Goal: Transaction & Acquisition: Purchase product/service

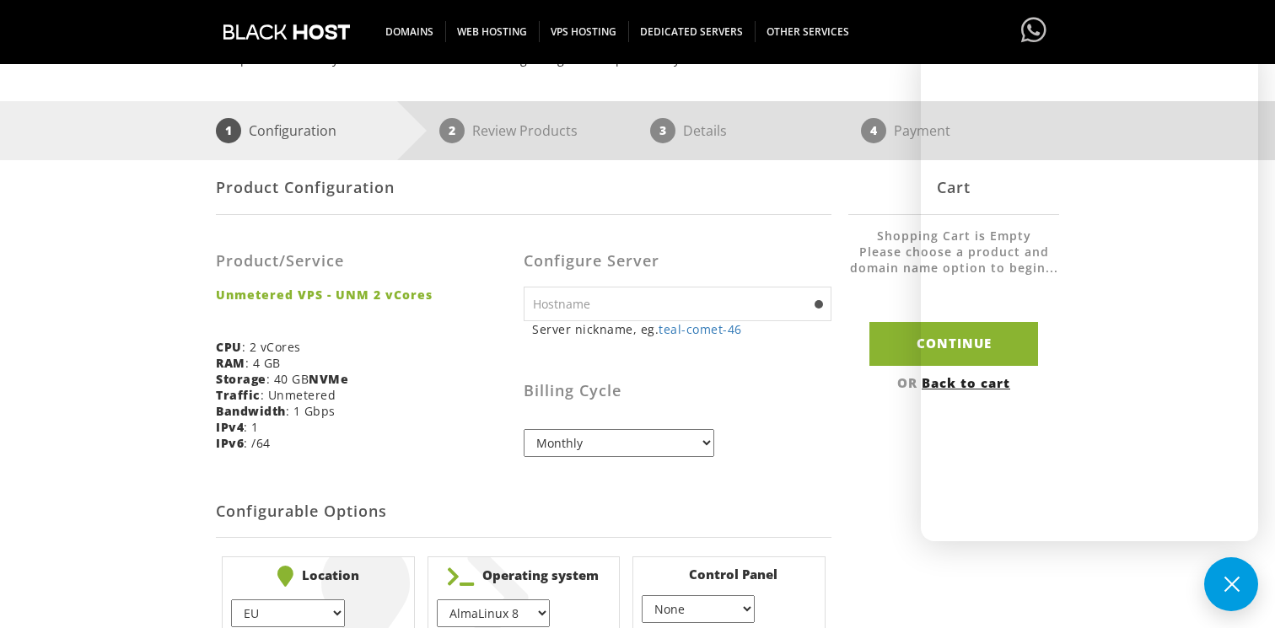
scroll to position [197, 0]
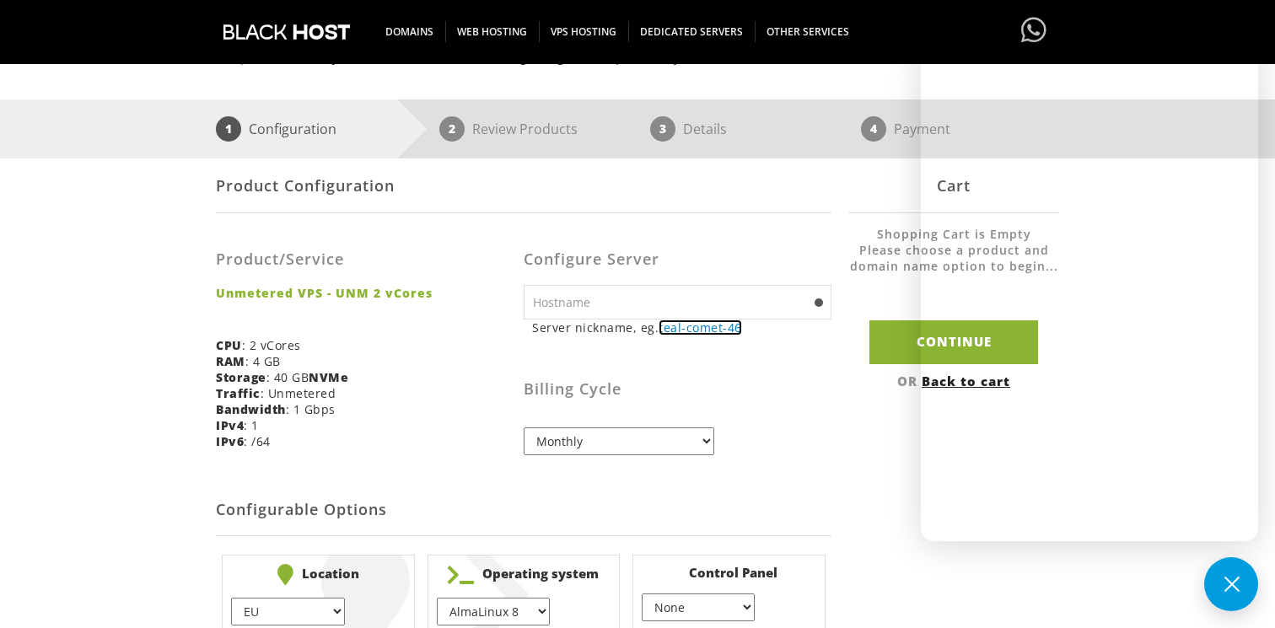
click at [677, 327] on link "teal-comet-46" at bounding box center [701, 328] width 84 height 16
type input "teal-comet-46"
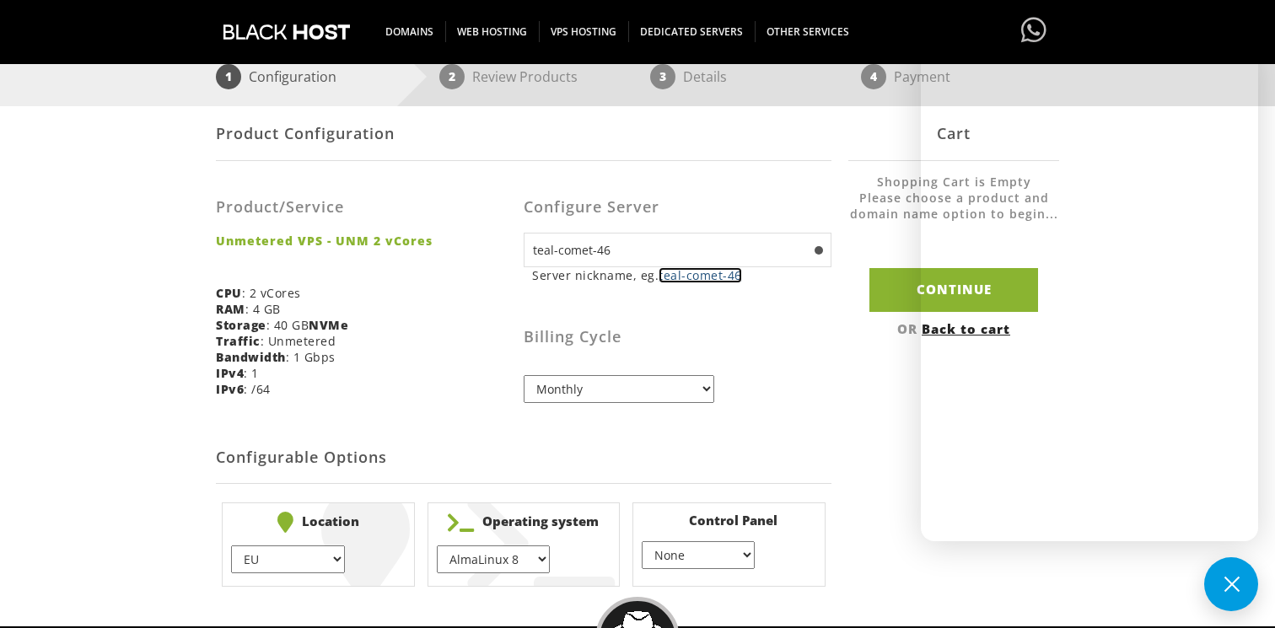
scroll to position [290, 0]
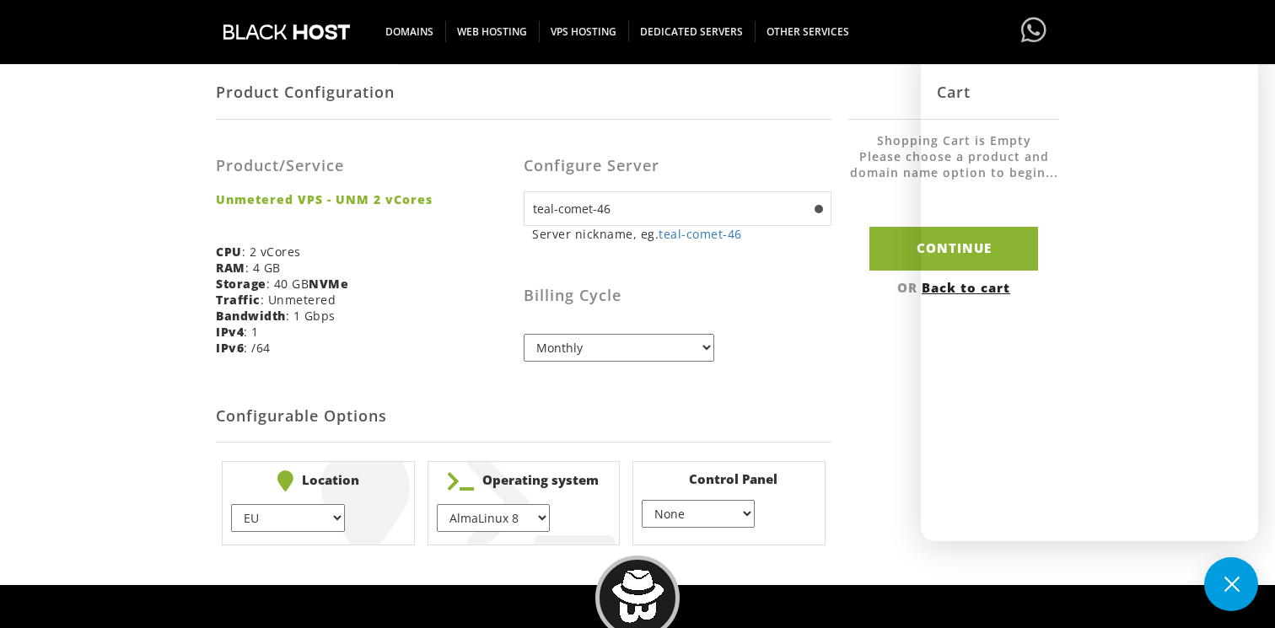
click at [311, 531] on select "EU } USA } London } Amsterdam } Vienna } Chicago }" at bounding box center [287, 518] width 113 height 28
select select "1178"
click at [231, 504] on select "EU } USA } London } Amsterdam } Vienna } Chicago }" at bounding box center [287, 518] width 113 height 28
click at [460, 516] on select "AlmaLinux 8 } AlmaLinux 9 } AlmaLinux 10 } Rocky Linux 8 } Rocky Linux 9 } Cent…" at bounding box center [493, 518] width 113 height 28
select select "1208"
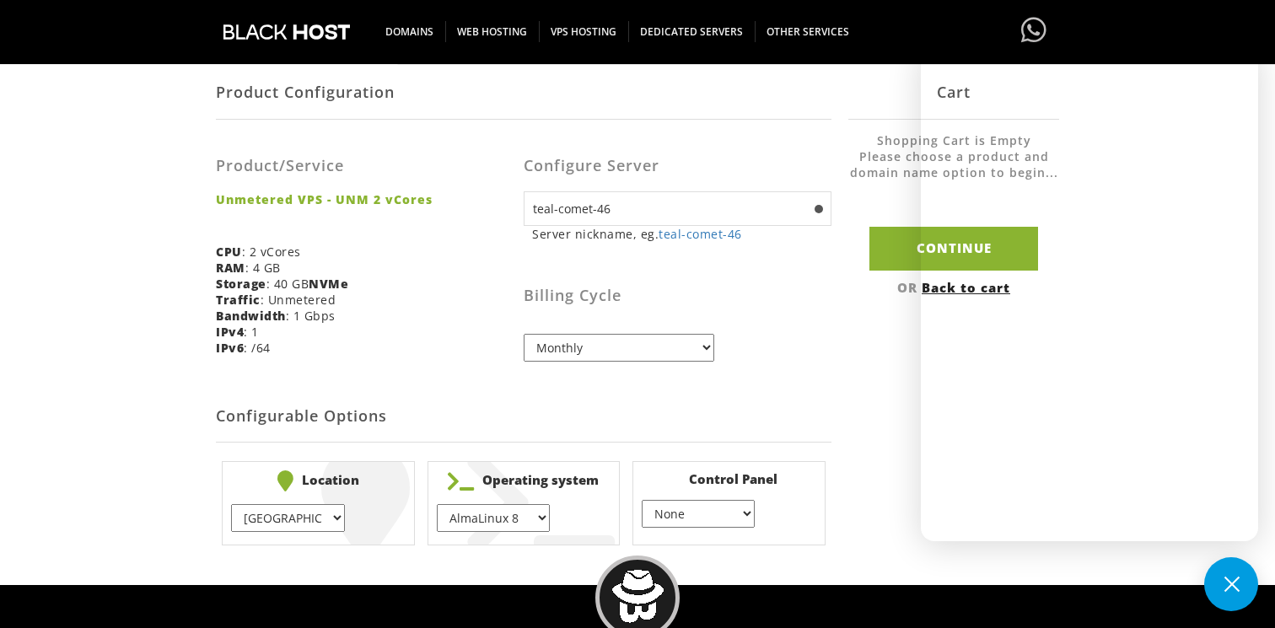
click at [437, 504] on select "AlmaLinux 8 } AlmaLinux 9 } AlmaLinux 10 } Rocky Linux 8 } Rocky Linux 9 } Cent…" at bounding box center [493, 518] width 113 height 28
click at [742, 513] on select "None } Virtualmin } Cpanel } DirectAdmin }" at bounding box center [698, 514] width 113 height 28
click at [642, 501] on select "None } Virtualmin } Cpanel } DirectAdmin }" at bounding box center [698, 514] width 113 height 28
click at [692, 361] on select "Monthly Quarterly (Save: ~5%) Semi-Annually (Save: ~10%) Annually (Save: ~15%) …" at bounding box center [619, 348] width 191 height 28
click at [1229, 582] on button at bounding box center [1231, 585] width 54 height 54
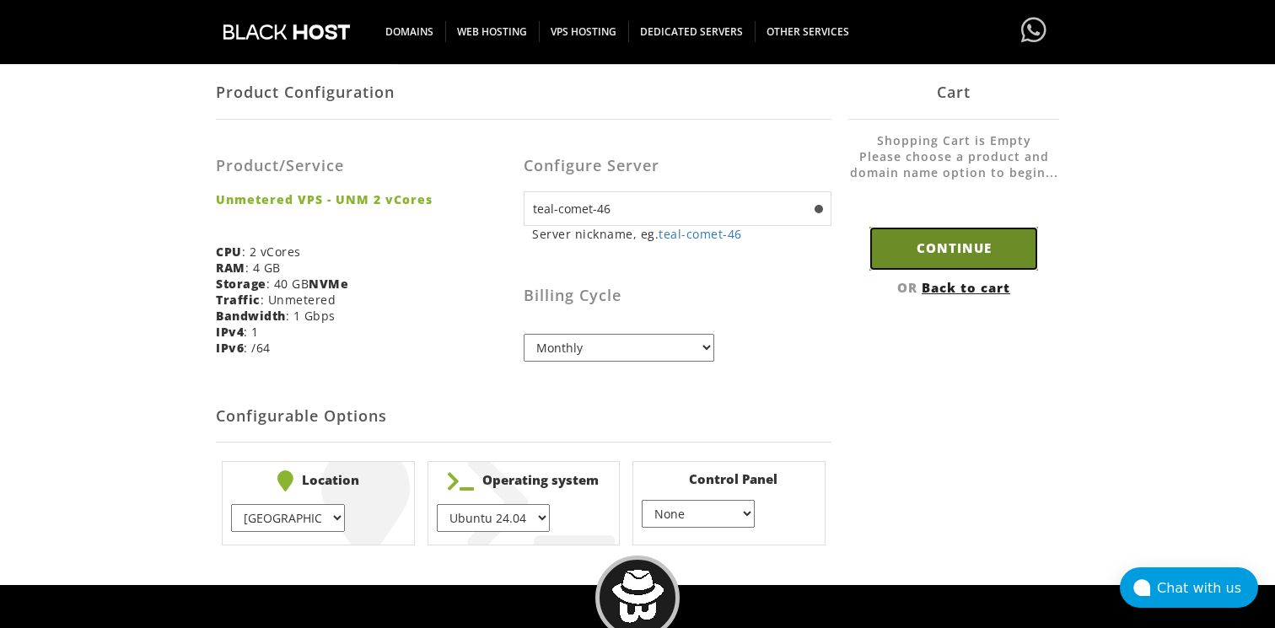
click at [956, 256] on input "Continue" at bounding box center [954, 248] width 169 height 43
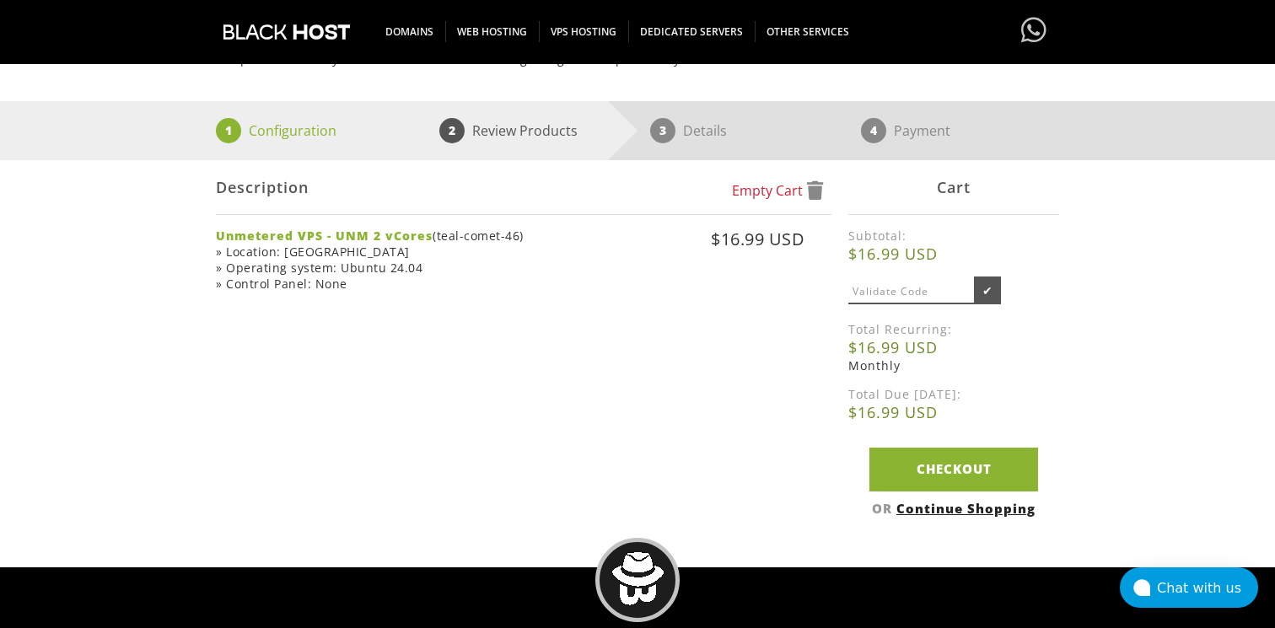
scroll to position [217, 0]
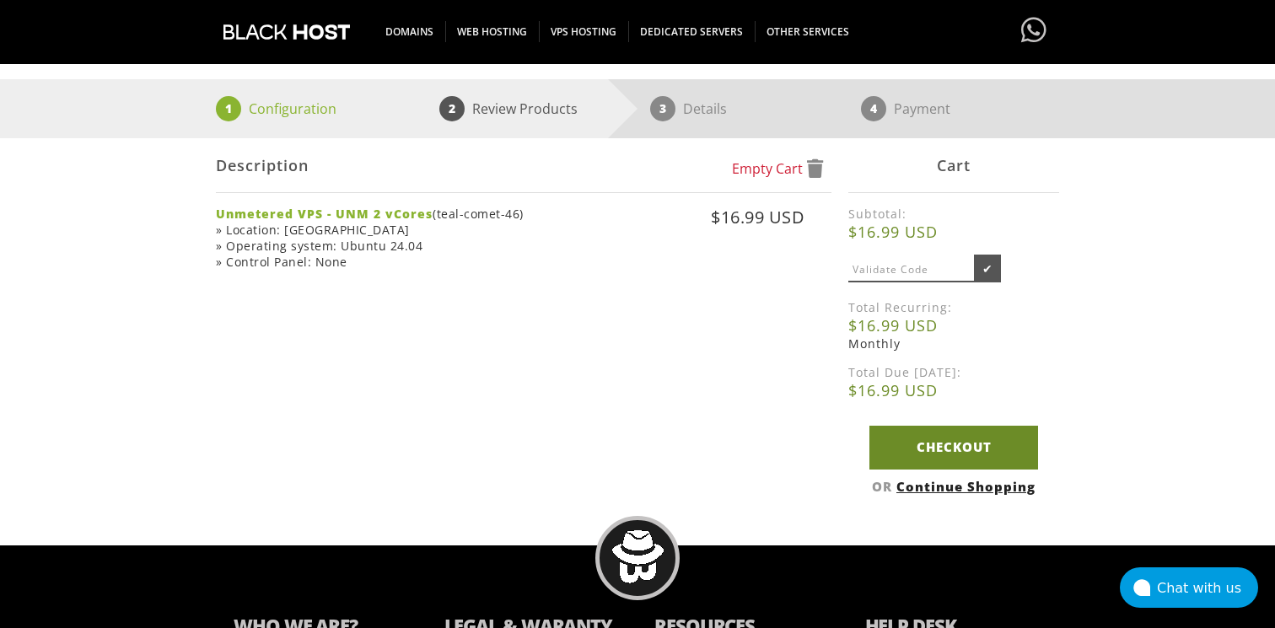
click at [897, 444] on link "Checkout" at bounding box center [954, 447] width 169 height 43
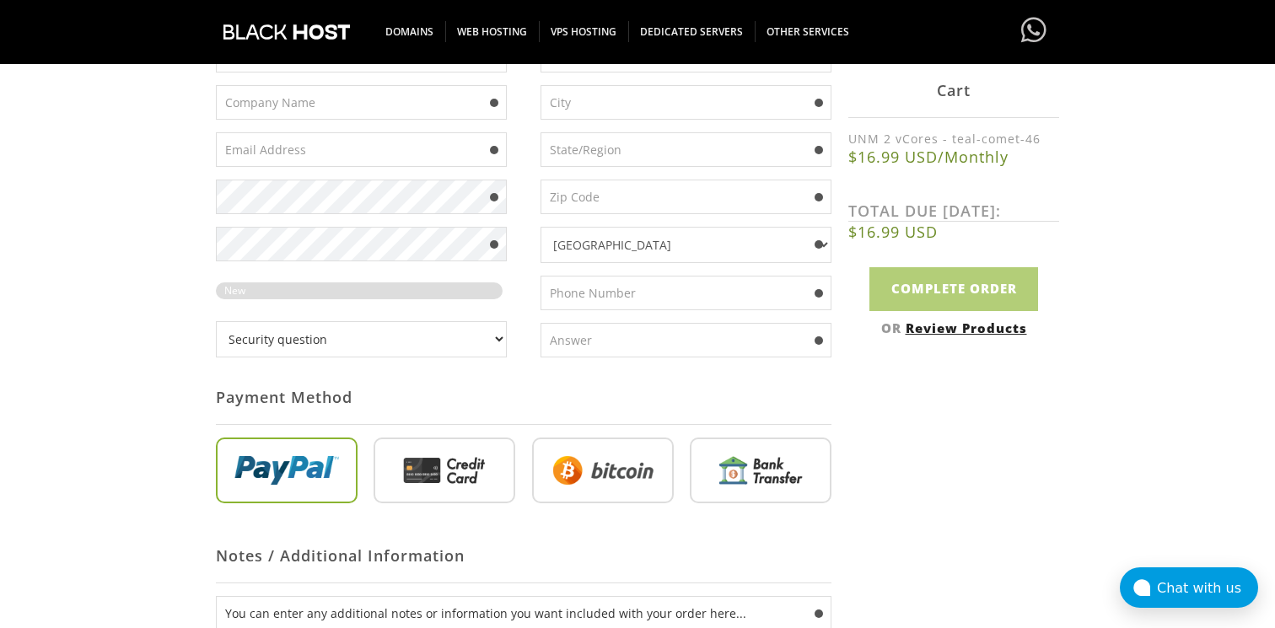
scroll to position [450, 0]
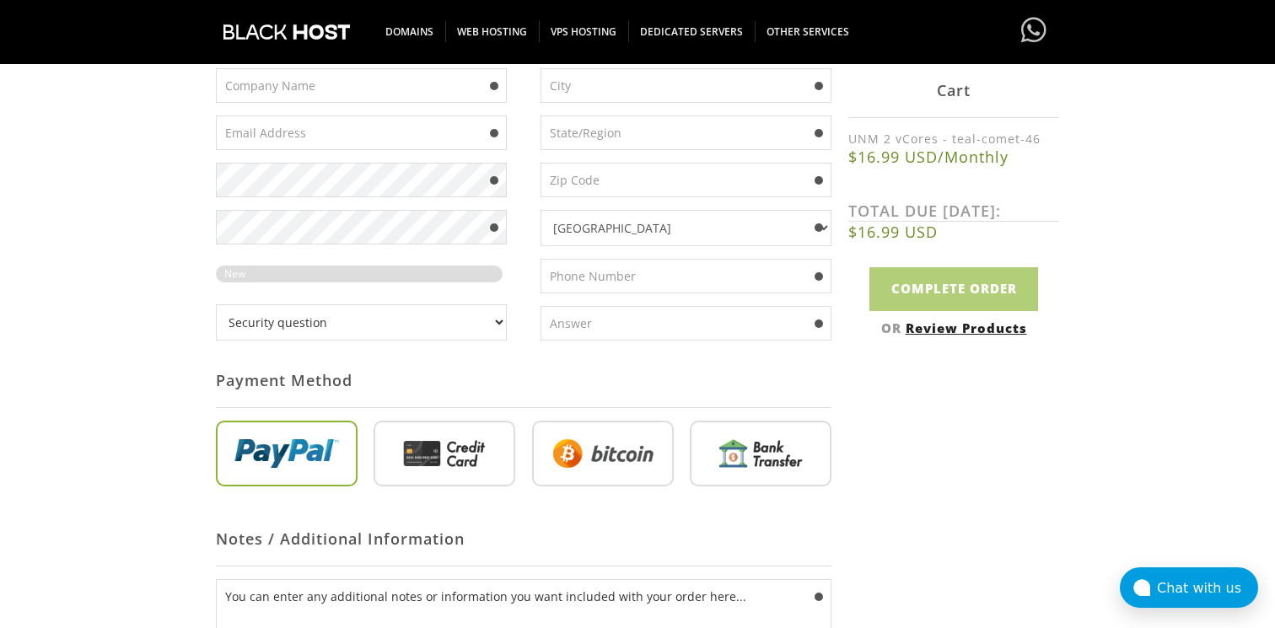
click at [644, 445] on input "radio" at bounding box center [603, 457] width 142 height 66
radio input "true"
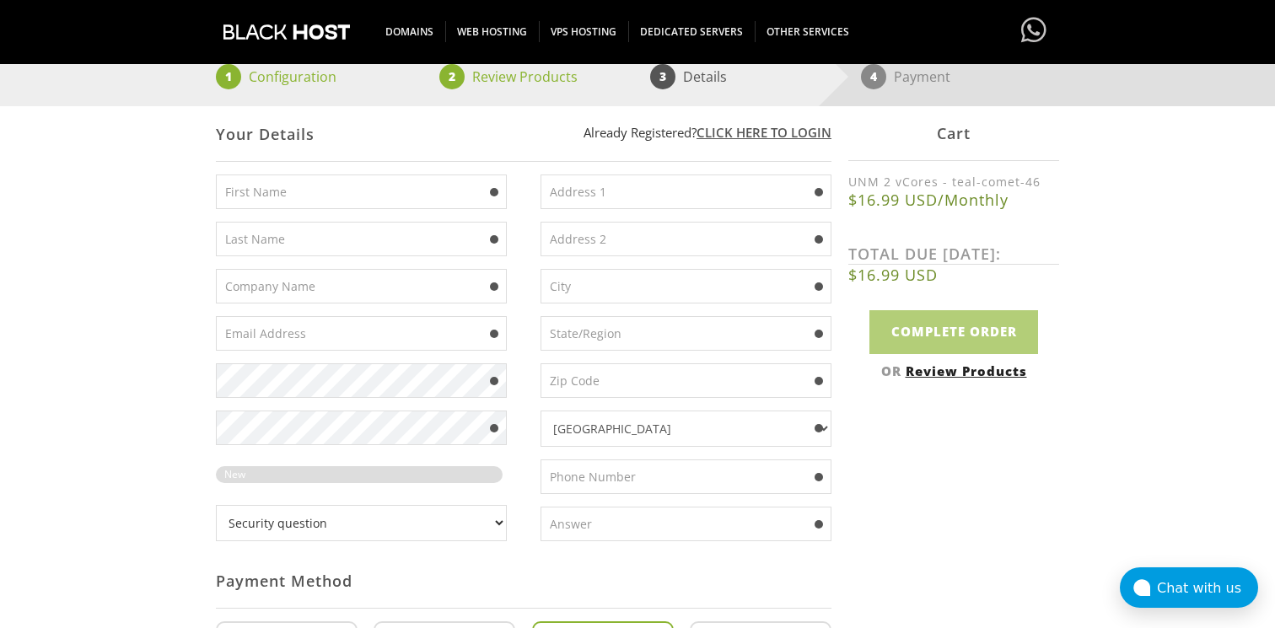
scroll to position [450, 0]
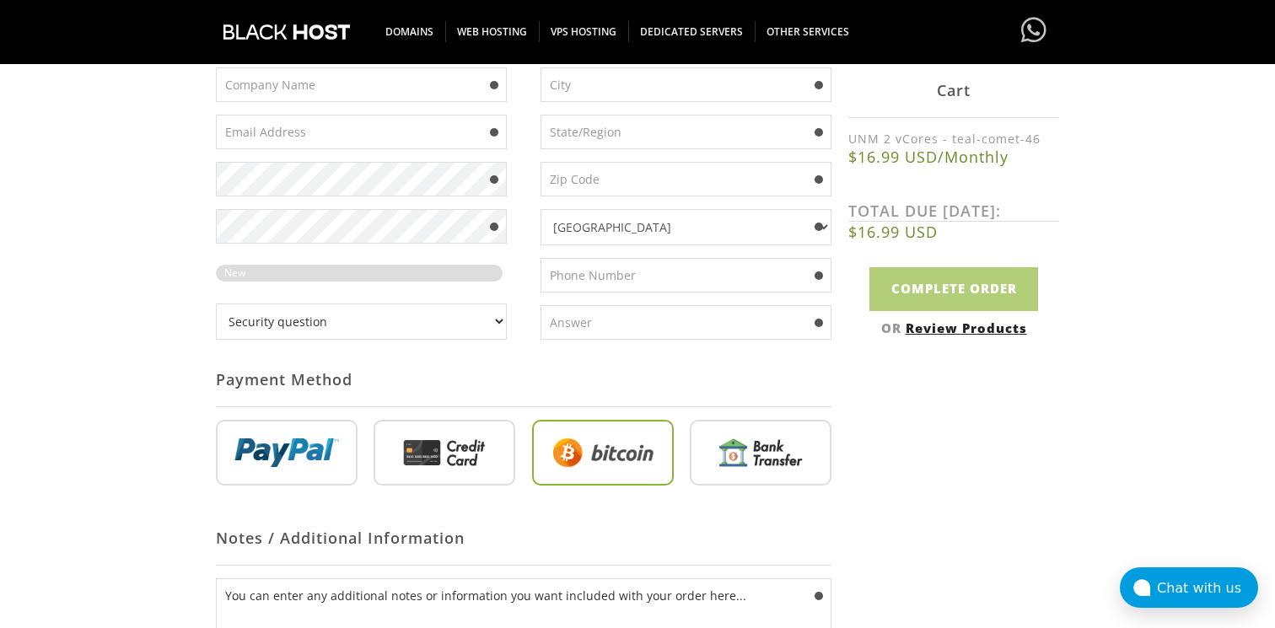
click at [450, 314] on select "Security question What's your favorite color? What is the first name of the per…" at bounding box center [361, 322] width 291 height 36
select select "2"
click at [216, 304] on select "Security question What's your favorite color? What is the first name of the per…" at bounding box center [361, 322] width 291 height 36
click at [562, 324] on input "text" at bounding box center [686, 322] width 291 height 35
type input "tan"
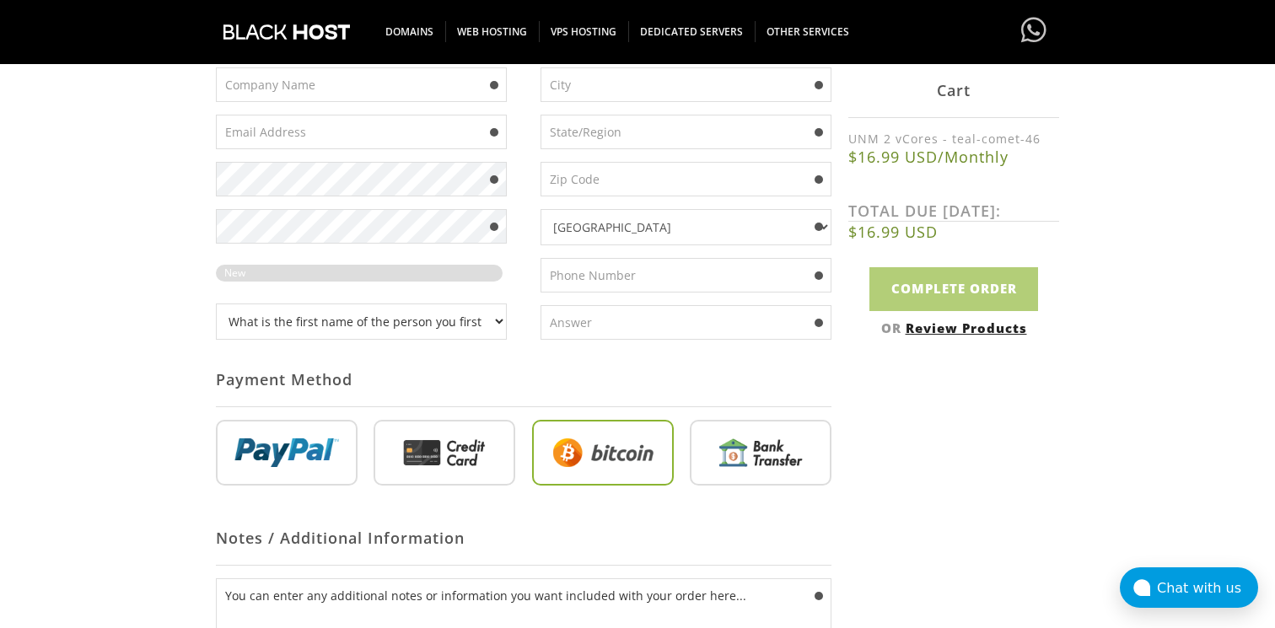
click at [455, 319] on select "Security question What's your favorite color? What is the first name of the per…" at bounding box center [361, 322] width 291 height 36
select select "3"
click at [216, 304] on select "Security question What's your favorite color? What is the first name of the per…" at bounding box center [361, 322] width 291 height 36
click at [559, 328] on input "text" at bounding box center [686, 322] width 291 height 35
type input "no"
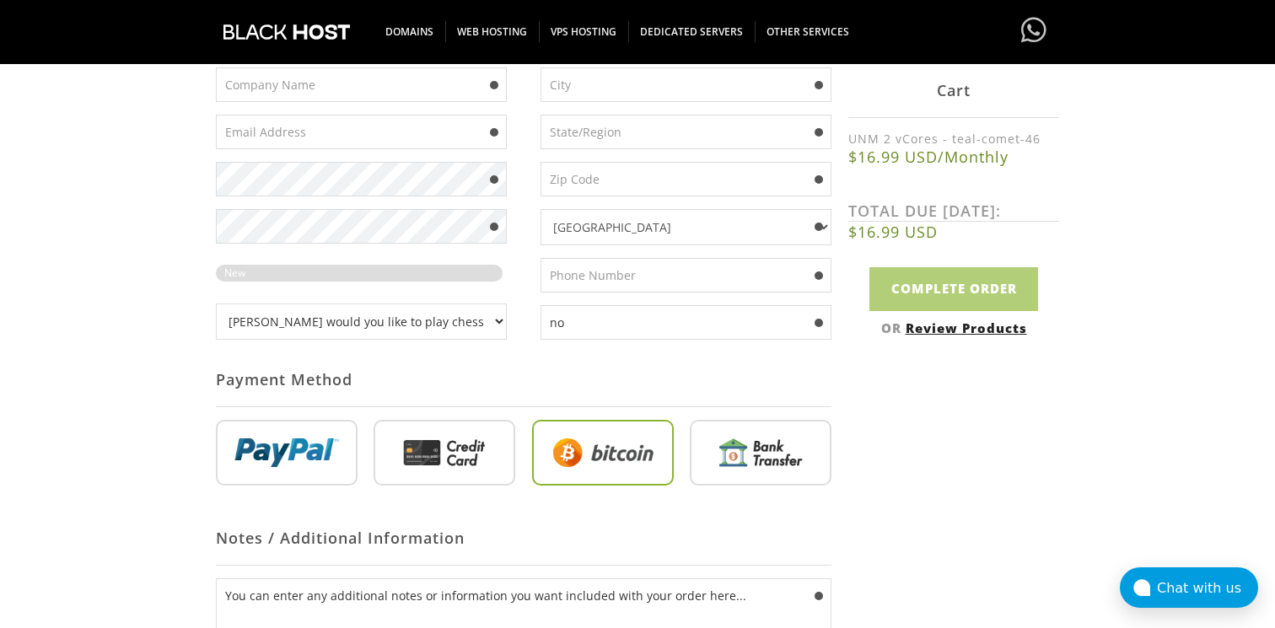
click at [552, 417] on div "no" at bounding box center [524, 341] width 616 height 736
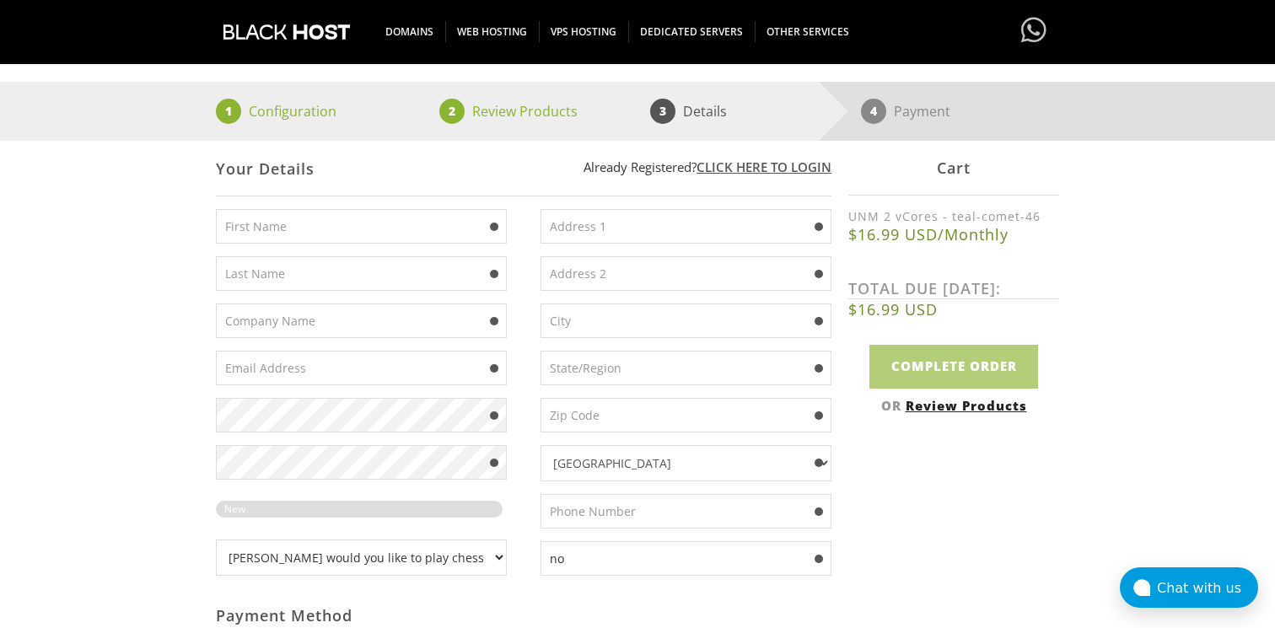
click at [364, 221] on input "text" at bounding box center [361, 226] width 291 height 35
type input "D"
type input "Jihny"
type input "Marston"
type input "Dev"
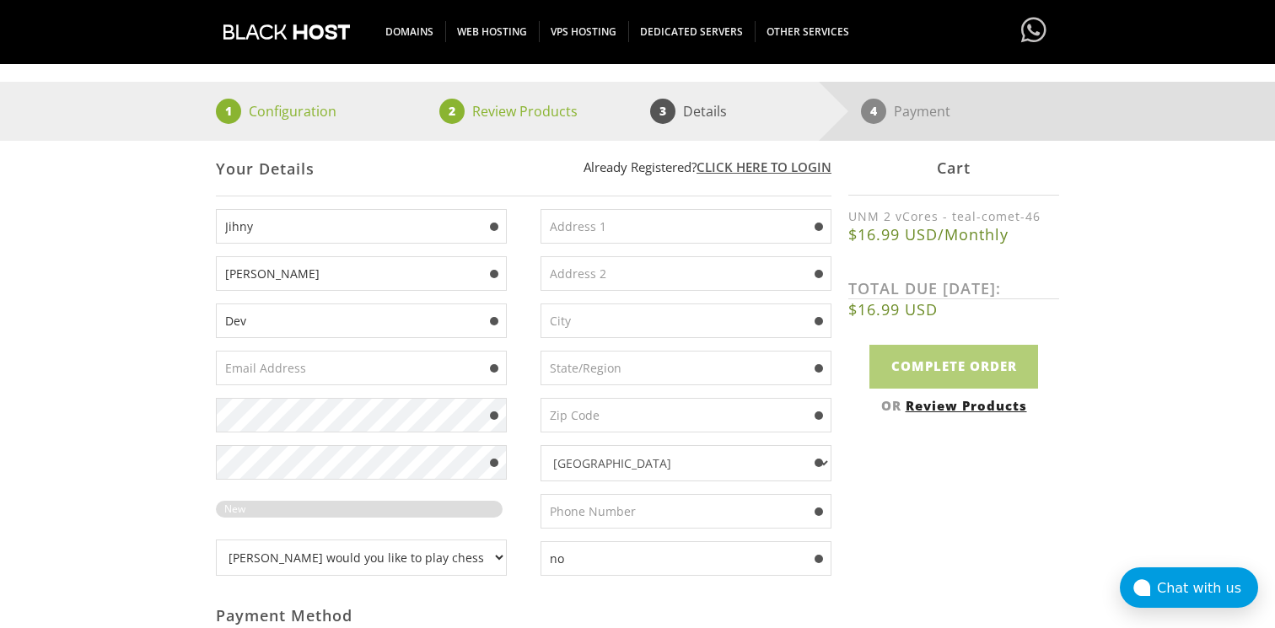
click at [126, 411] on div "Your Details Create an account with us . . . 1 Configuration 2 Review Products …" at bounding box center [637, 507] width 1275 height 994
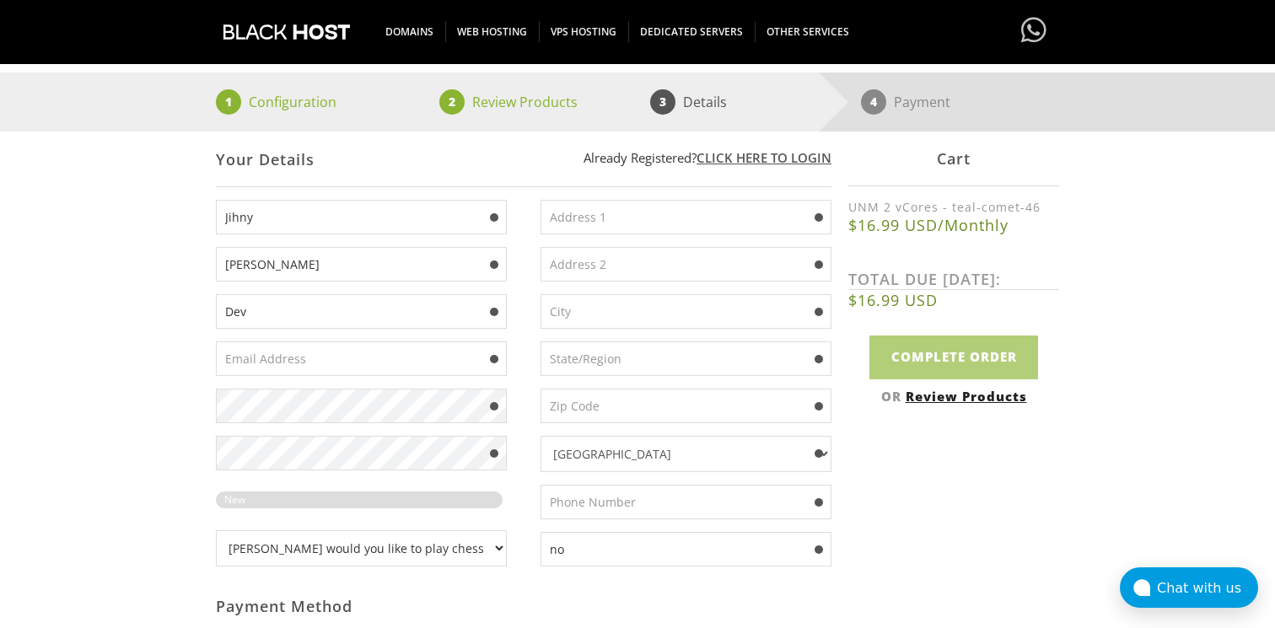
scroll to position [222, 0]
click at [607, 205] on input "text" at bounding box center [686, 219] width 291 height 35
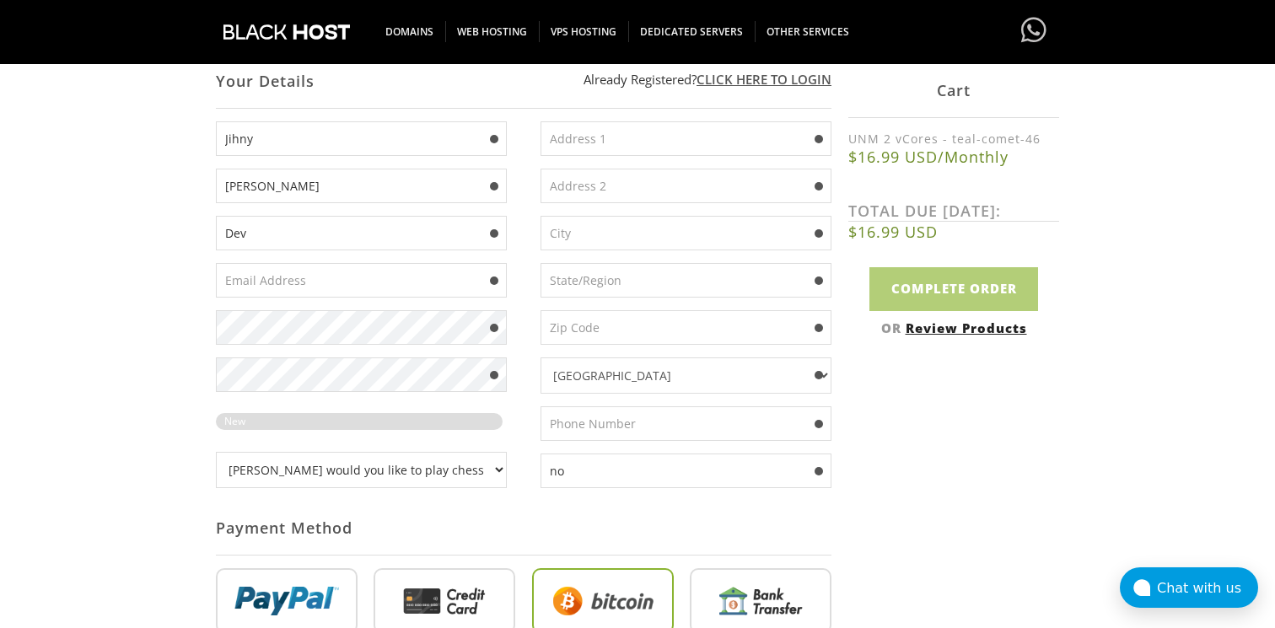
scroll to position [301, 0]
click at [570, 433] on input "text" at bounding box center [686, 424] width 291 height 35
click at [574, 486] on input "no" at bounding box center [686, 472] width 291 height 35
click at [590, 516] on div "Payment Method" at bounding box center [524, 529] width 616 height 55
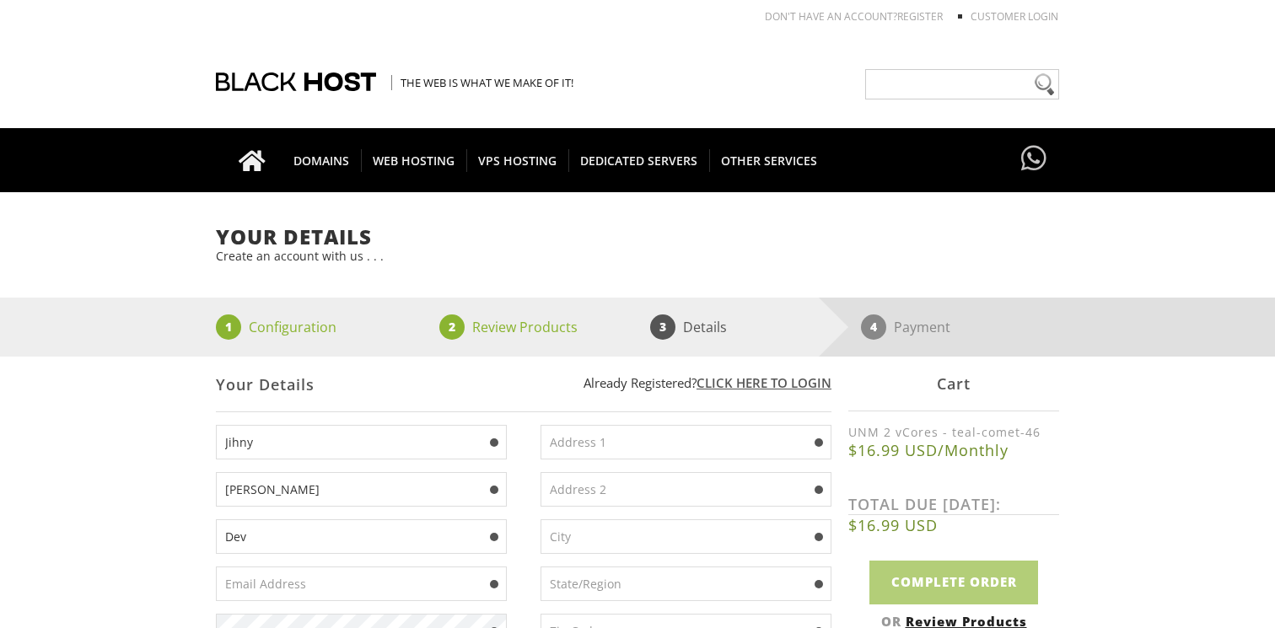
select select "3"
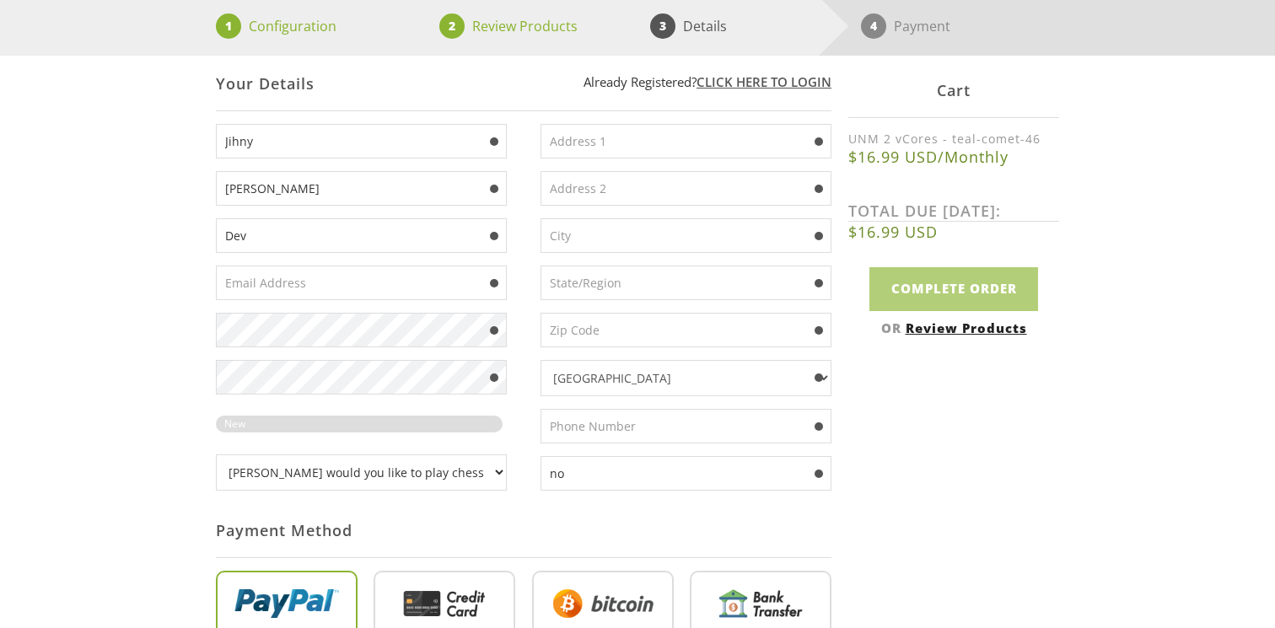
click at [649, 151] on input "text" at bounding box center [686, 141] width 291 height 35
paste input "546 Kenny Wren Rd"
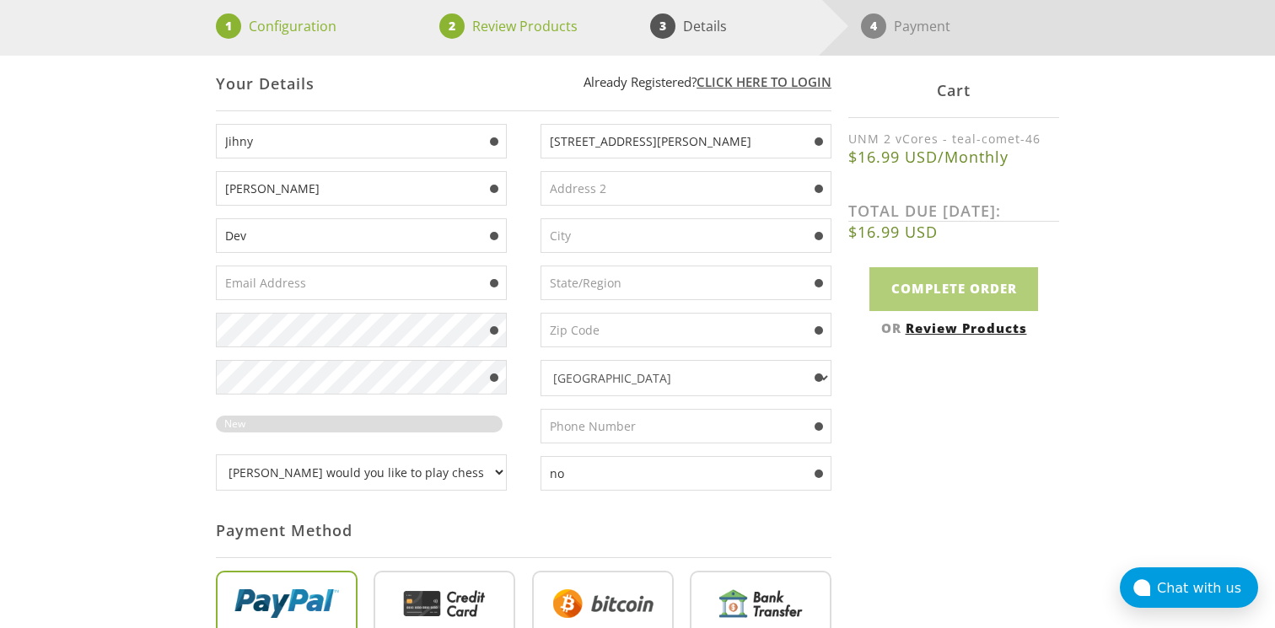
type input "546 Kenny Wren Rd"
click at [633, 229] on input "text" at bounding box center [686, 235] width 291 height 35
paste input "Dillingham"
type input "Dillingham"
click at [658, 277] on input "text" at bounding box center [686, 283] width 291 height 35
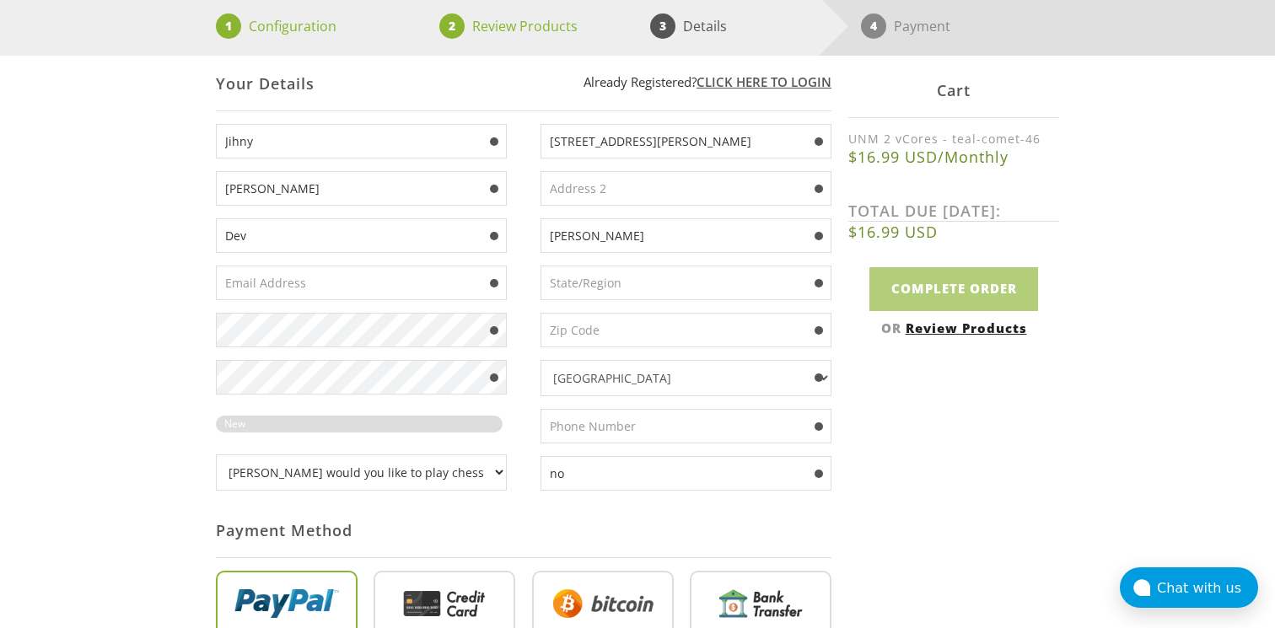
paste input "Alaska"
type input "Alaska"
click at [633, 341] on input "text" at bounding box center [686, 330] width 291 height 35
paste input "99576"
type input "99576"
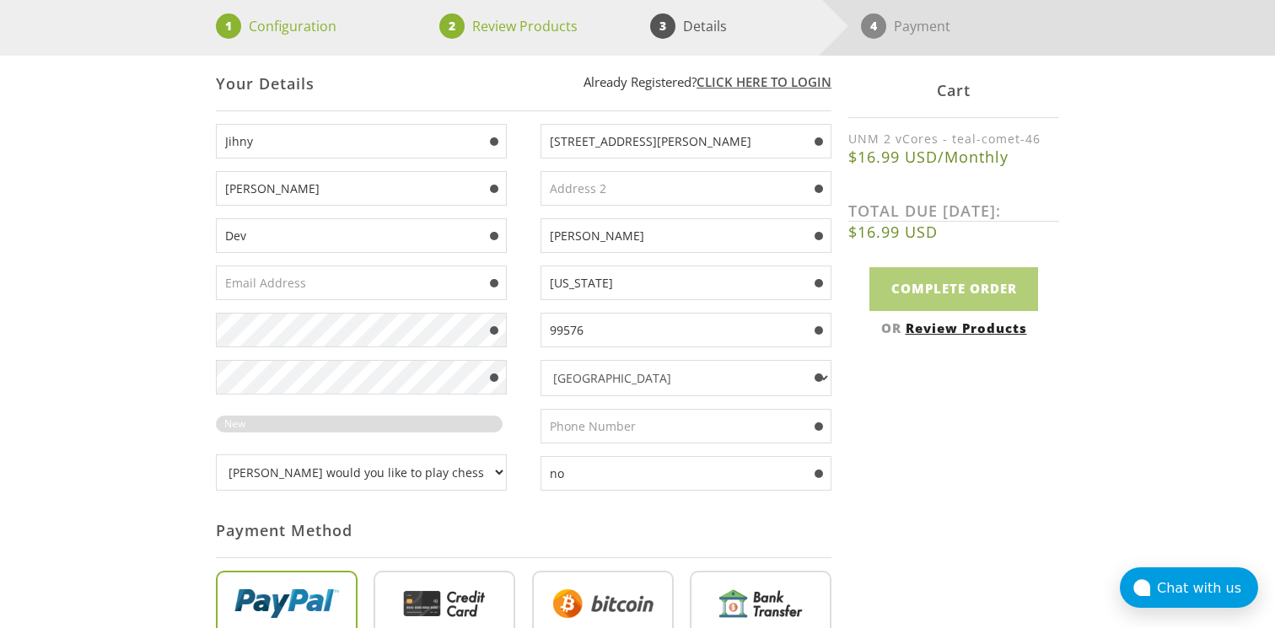
click at [593, 424] on input "text" at bounding box center [686, 426] width 291 height 35
paste input "(907) 842-2334"
type input "(907) 842-2334"
click at [529, 407] on div "546 Kenny Wren Rd Dillingham Alaska 99576 Afghanistan Aland Islands Albania Alg…" at bounding box center [678, 314] width 308 height 380
click at [309, 261] on div "Jihny Marston Dev New Password Rating: 0%" at bounding box center [370, 314] width 308 height 380
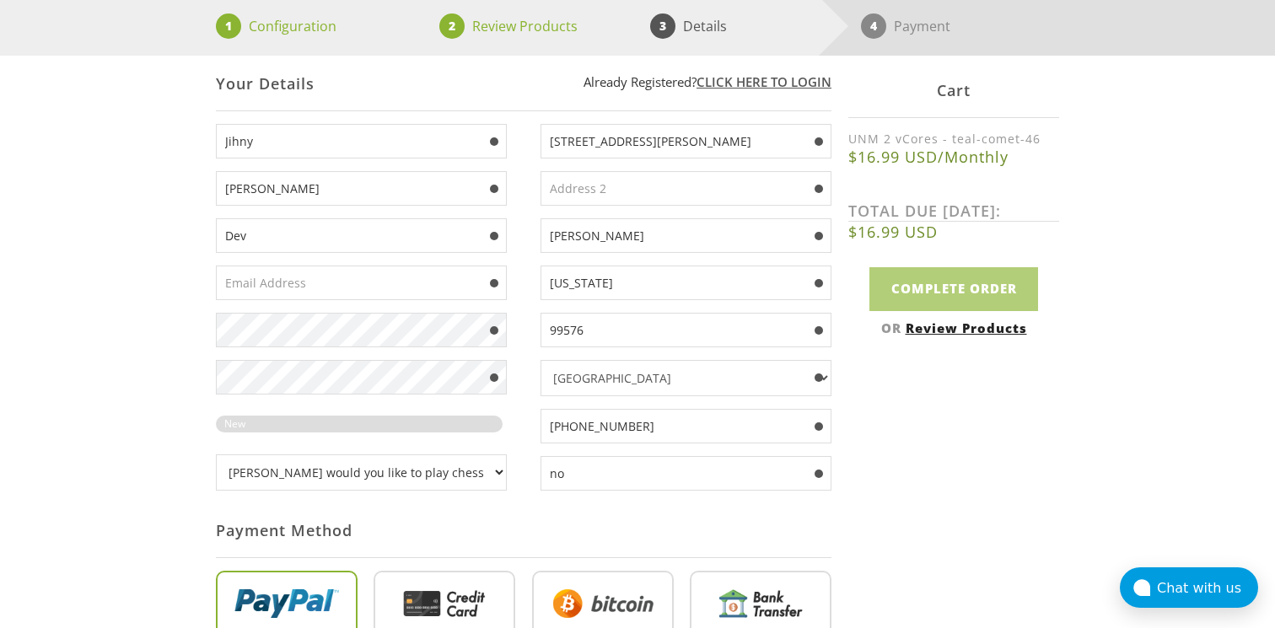
click at [308, 272] on input "text" at bounding box center [361, 283] width 291 height 35
type input "dv.maslov99@gmail.com"
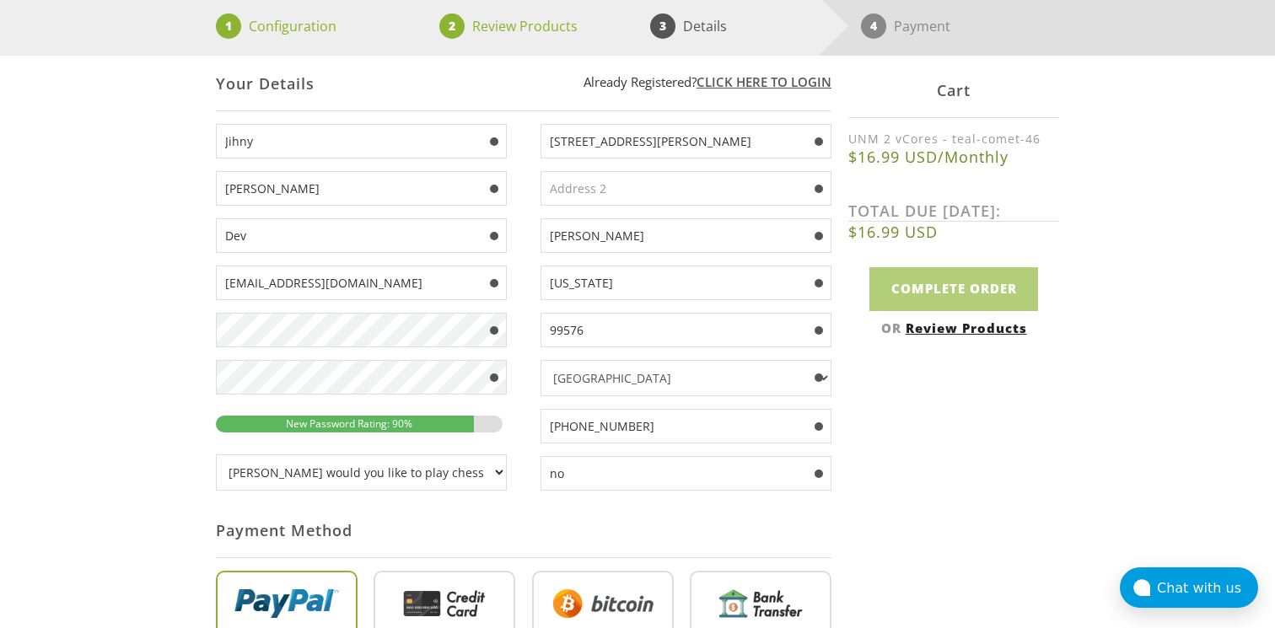
click at [929, 423] on div "Not Yet Registered? Click here to signup... Login Login Already Registered? Cli…" at bounding box center [637, 487] width 843 height 862
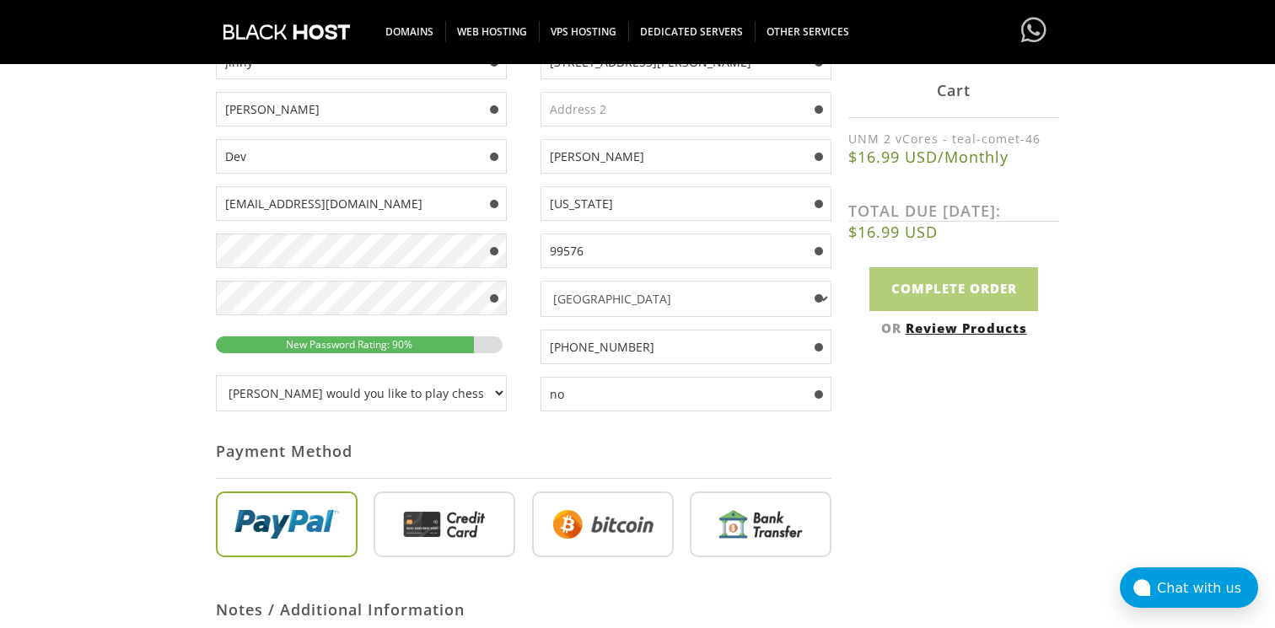
scroll to position [563, 0]
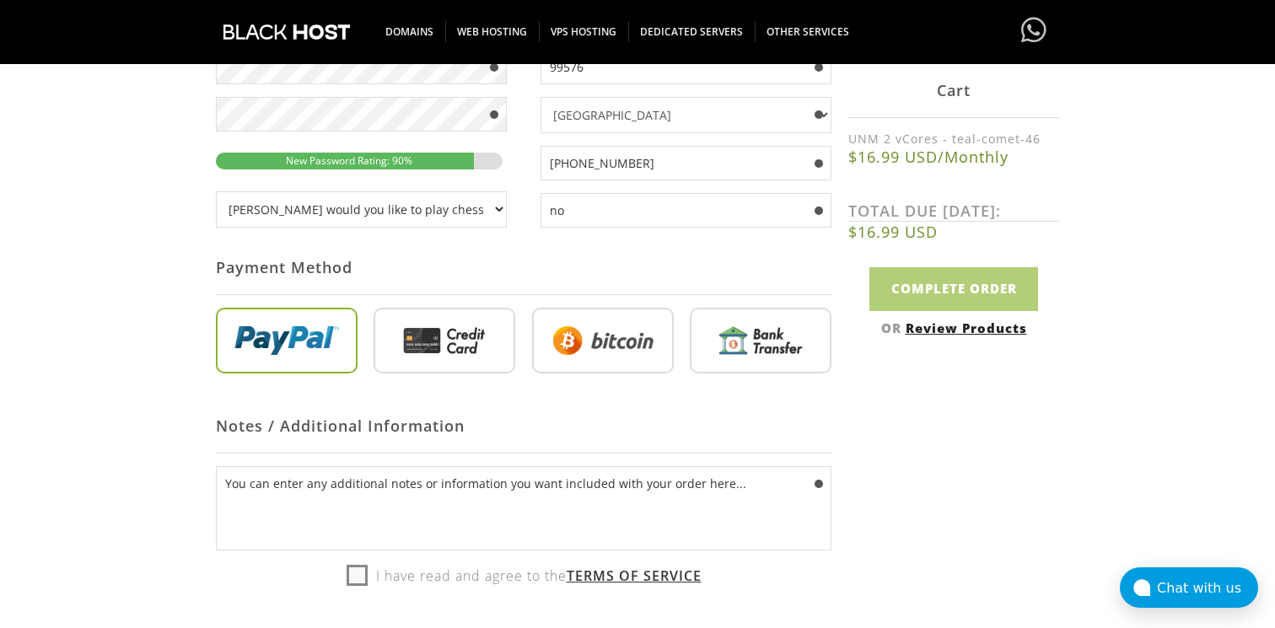
click at [536, 342] on input "radio" at bounding box center [603, 344] width 142 height 66
click at [546, 343] on input "radio" at bounding box center [603, 344] width 142 height 66
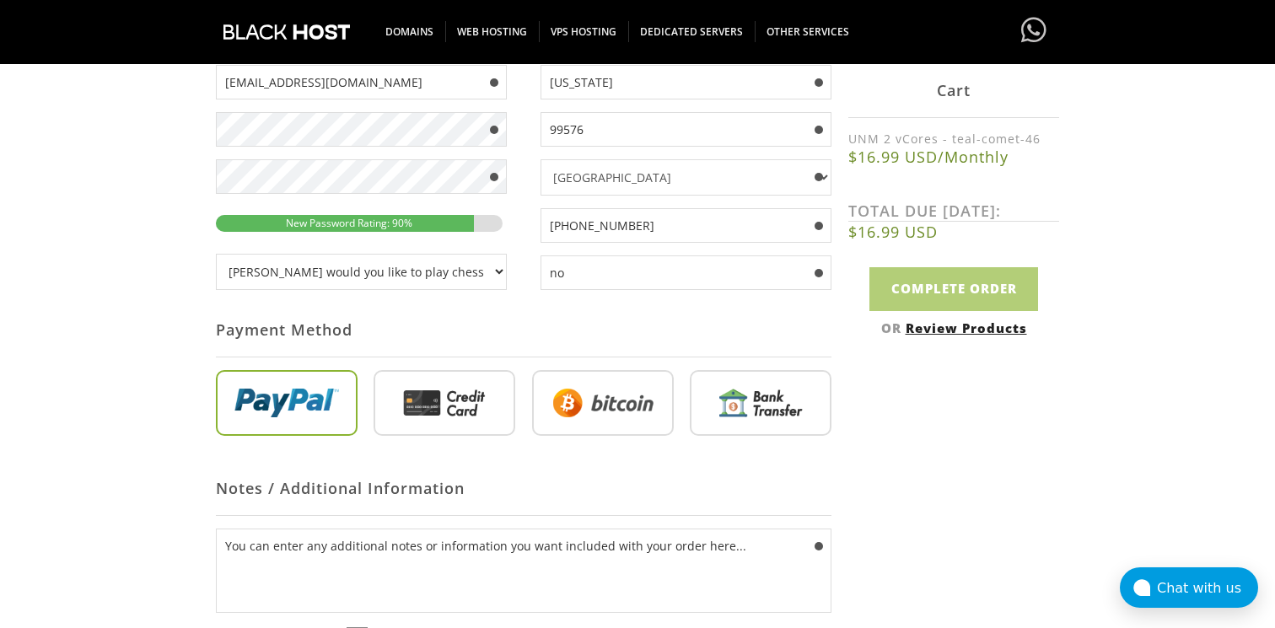
scroll to position [498, 0]
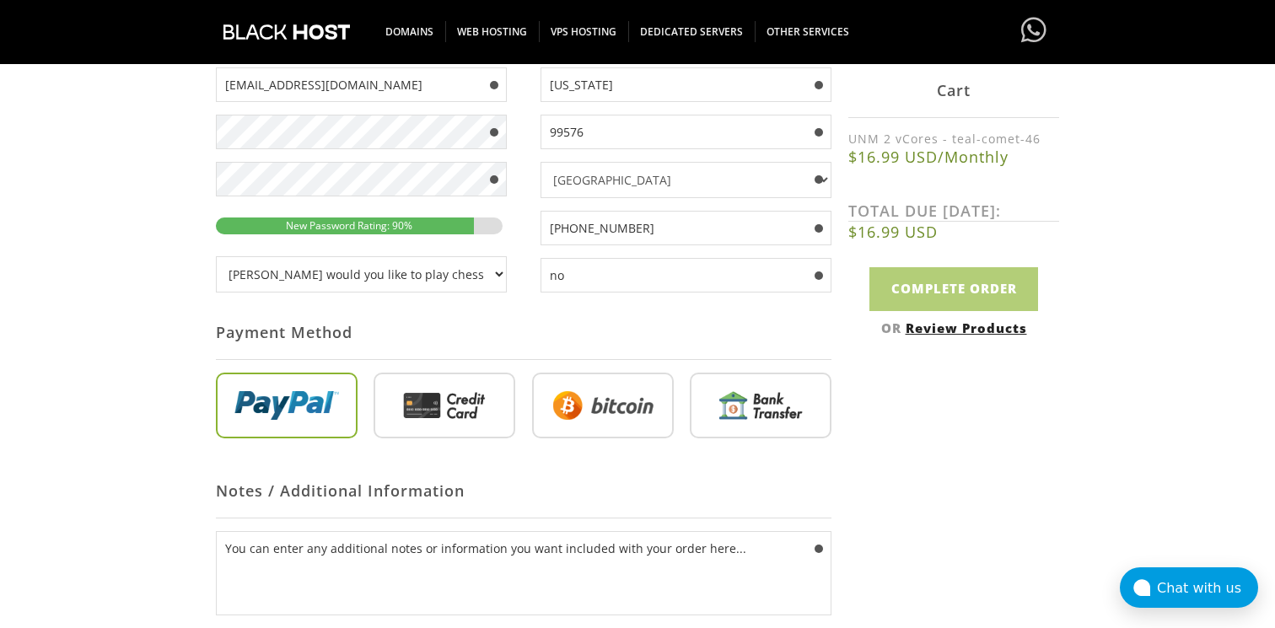
click at [572, 392] on input "radio" at bounding box center [603, 409] width 142 height 66
click at [464, 409] on input "radio" at bounding box center [445, 409] width 142 height 66
radio input "true"
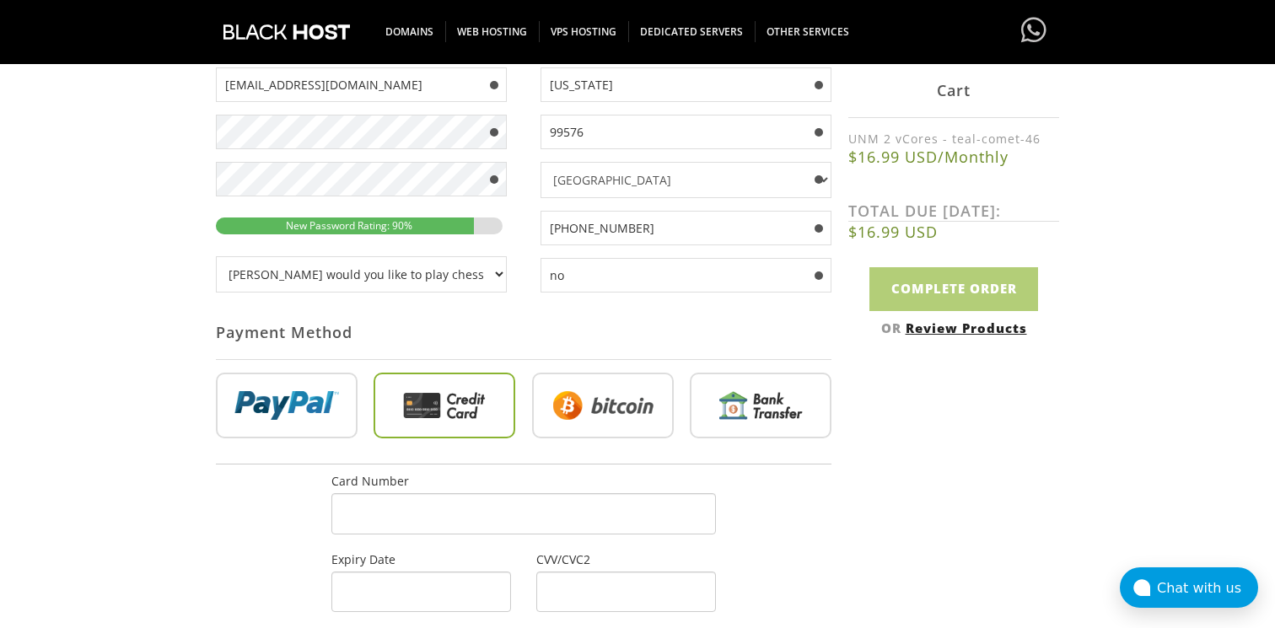
click at [593, 395] on input "radio" at bounding box center [603, 409] width 142 height 66
radio input "true"
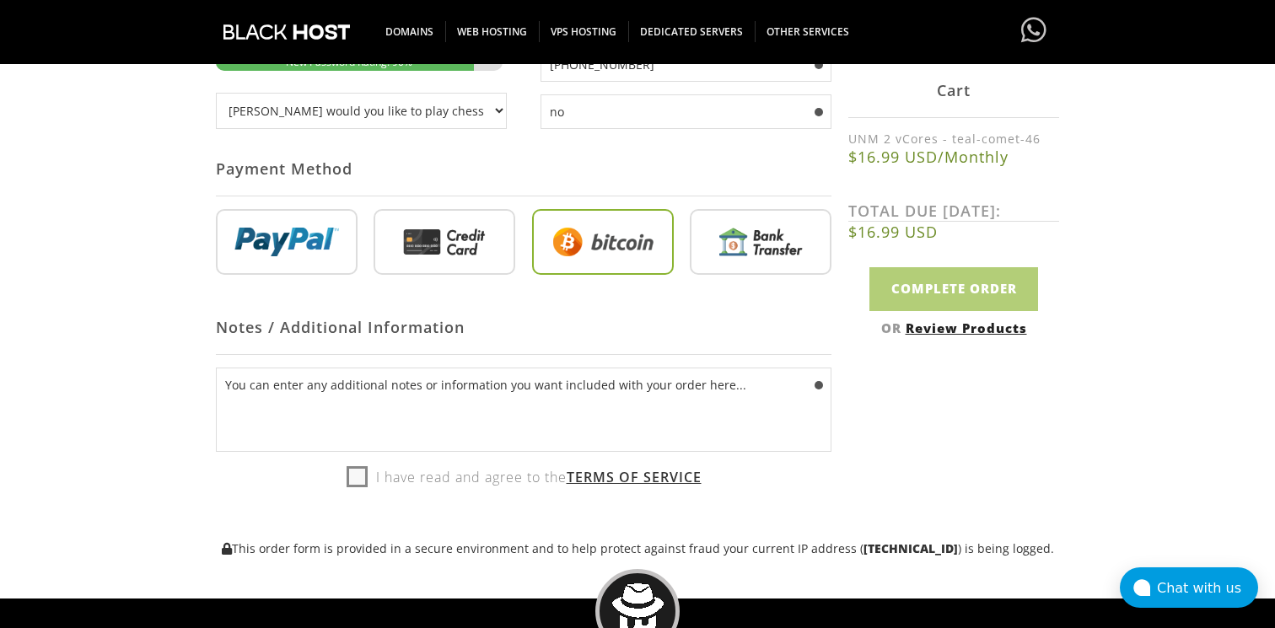
scroll to position [667, 0]
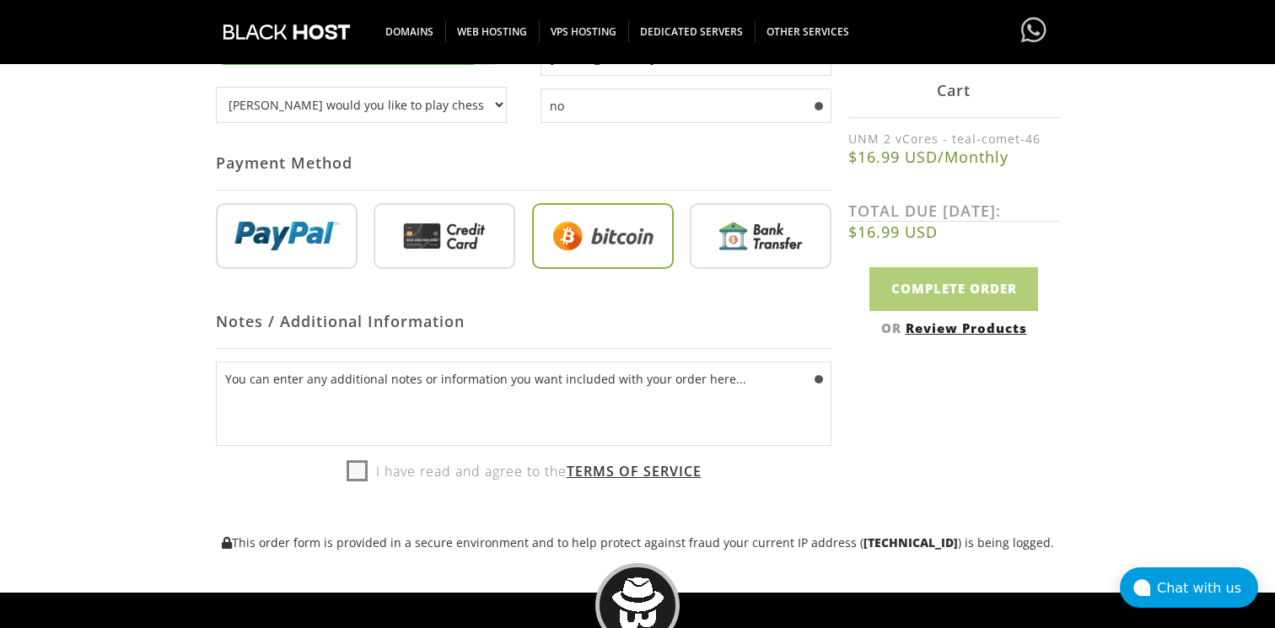
click at [348, 471] on label "I have read and agree to the Terms of Service" at bounding box center [524, 471] width 355 height 25
checkbox input "true"
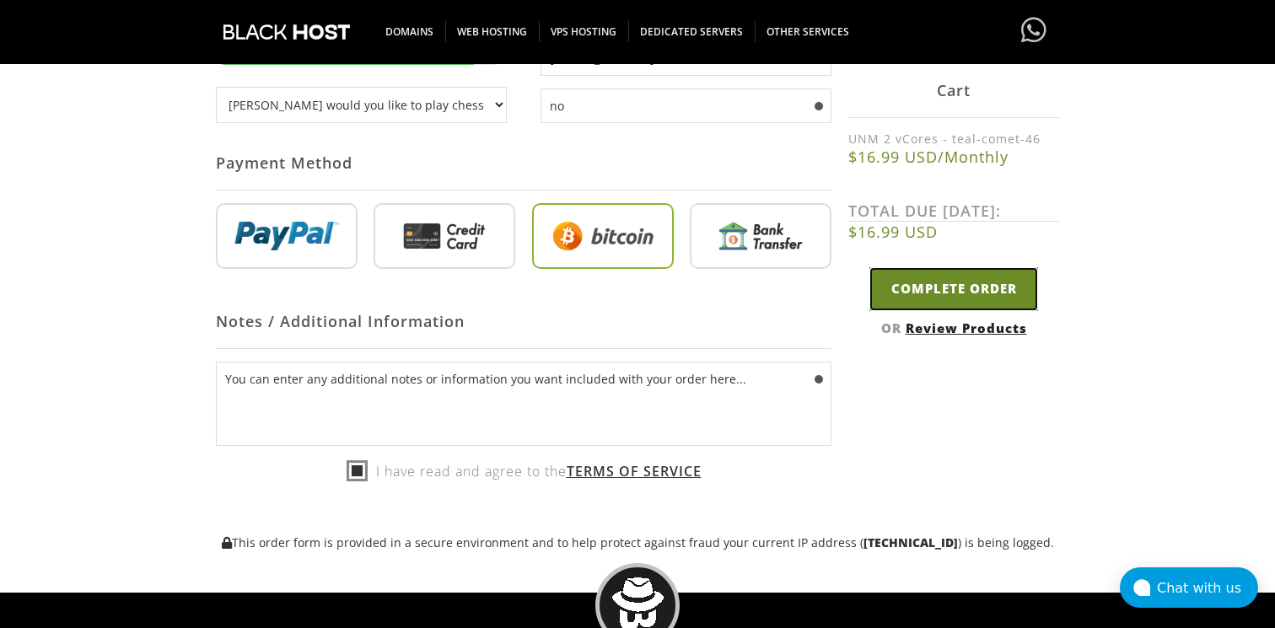
click at [909, 300] on input "Complete Order" at bounding box center [954, 288] width 169 height 43
type input "Please Wait..."
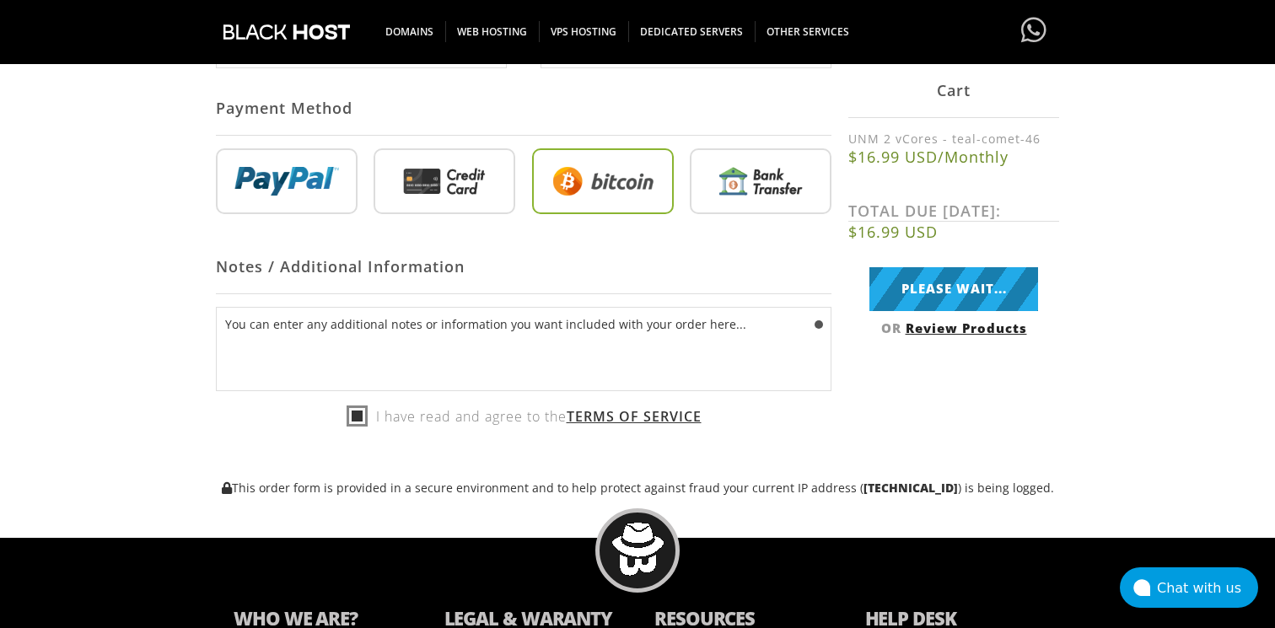
scroll to position [723, 0]
